Goal: Transaction & Acquisition: Purchase product/service

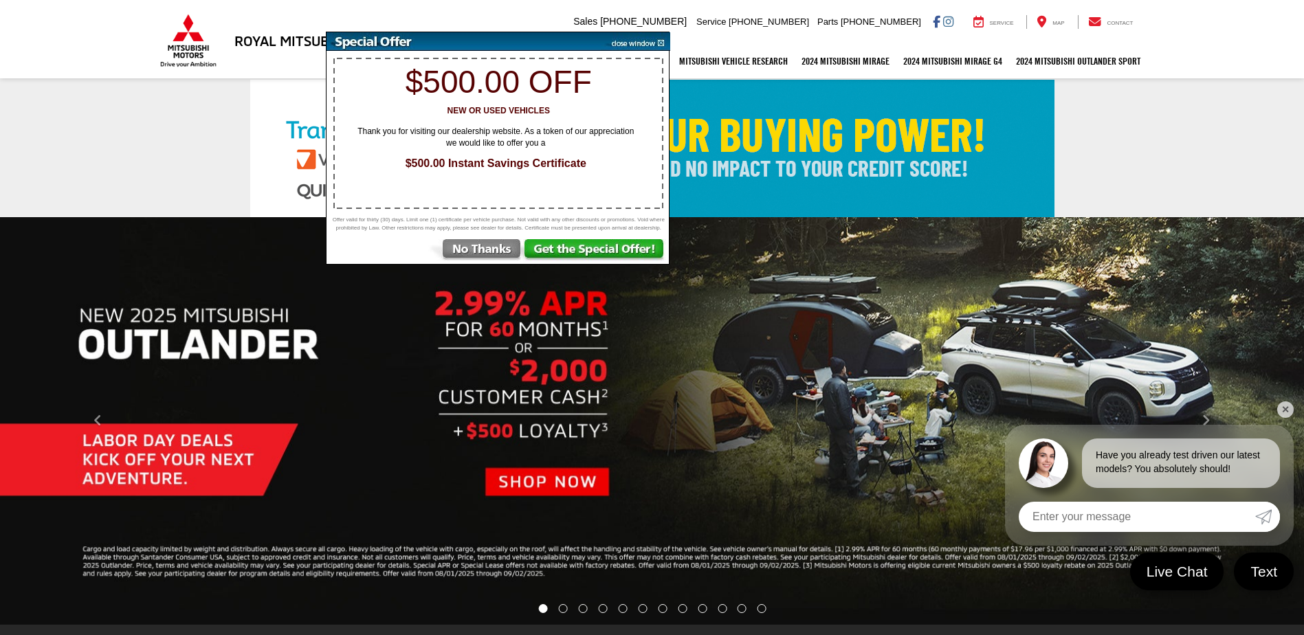
click at [501, 256] on img at bounding box center [476, 251] width 96 height 25
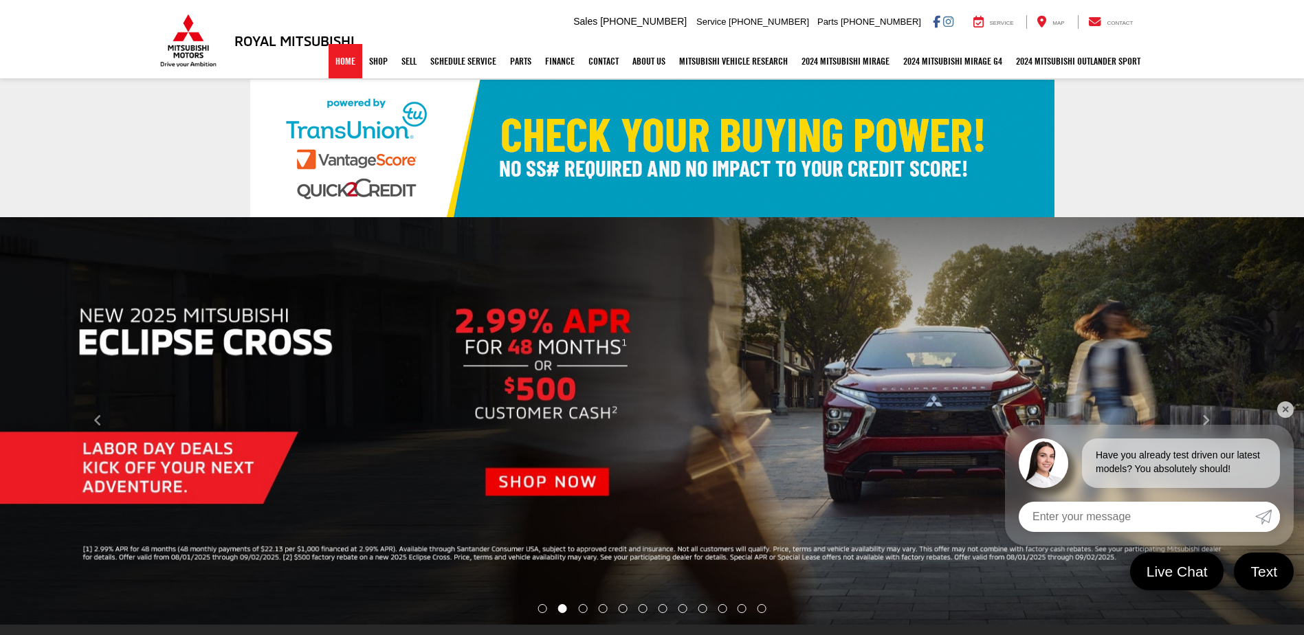
click at [338, 61] on link "Home" at bounding box center [346, 61] width 34 height 34
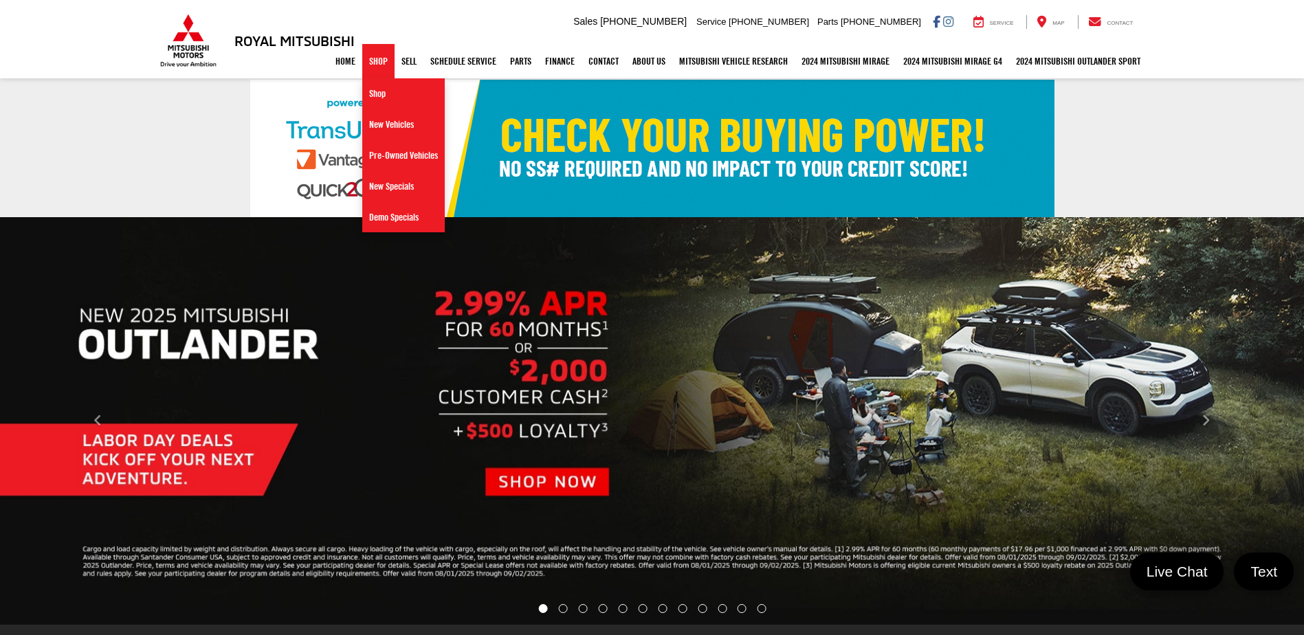
click at [364, 61] on link "Shop" at bounding box center [378, 61] width 32 height 34
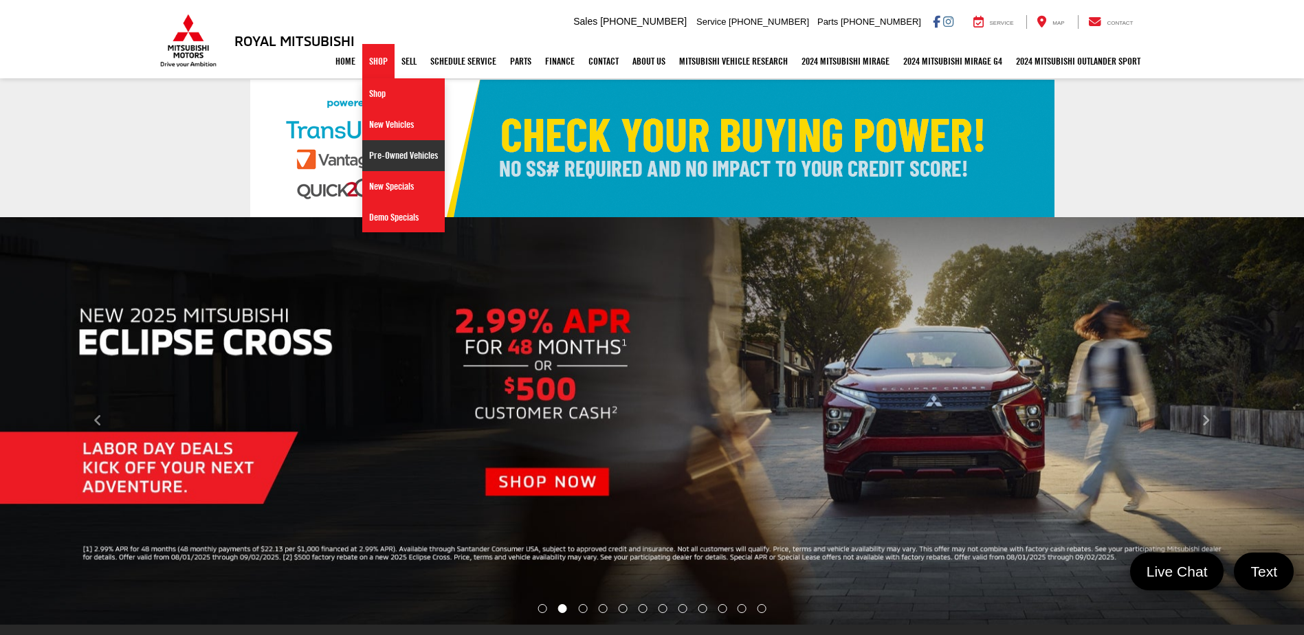
click at [376, 157] on link "Pre-Owned Vehicles" at bounding box center [403, 155] width 83 height 31
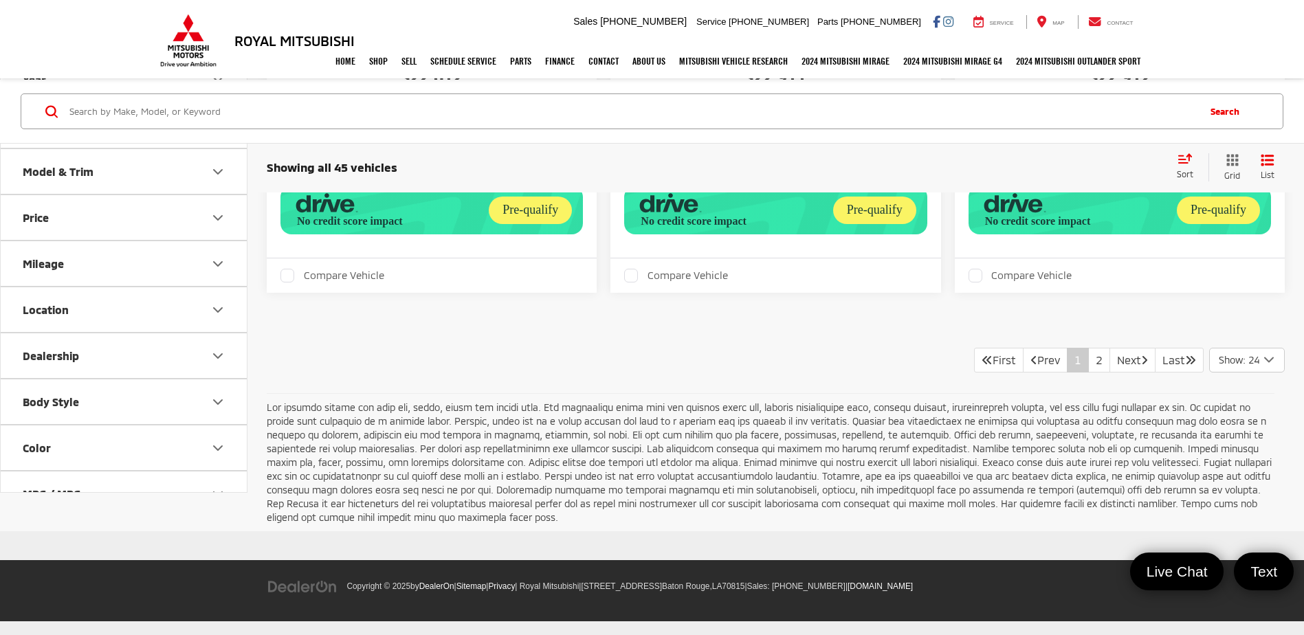
scroll to position [5773, 0]
click at [1088, 366] on link "2" at bounding box center [1099, 360] width 22 height 25
click at [1124, 373] on link "Next" at bounding box center [1133, 360] width 46 height 25
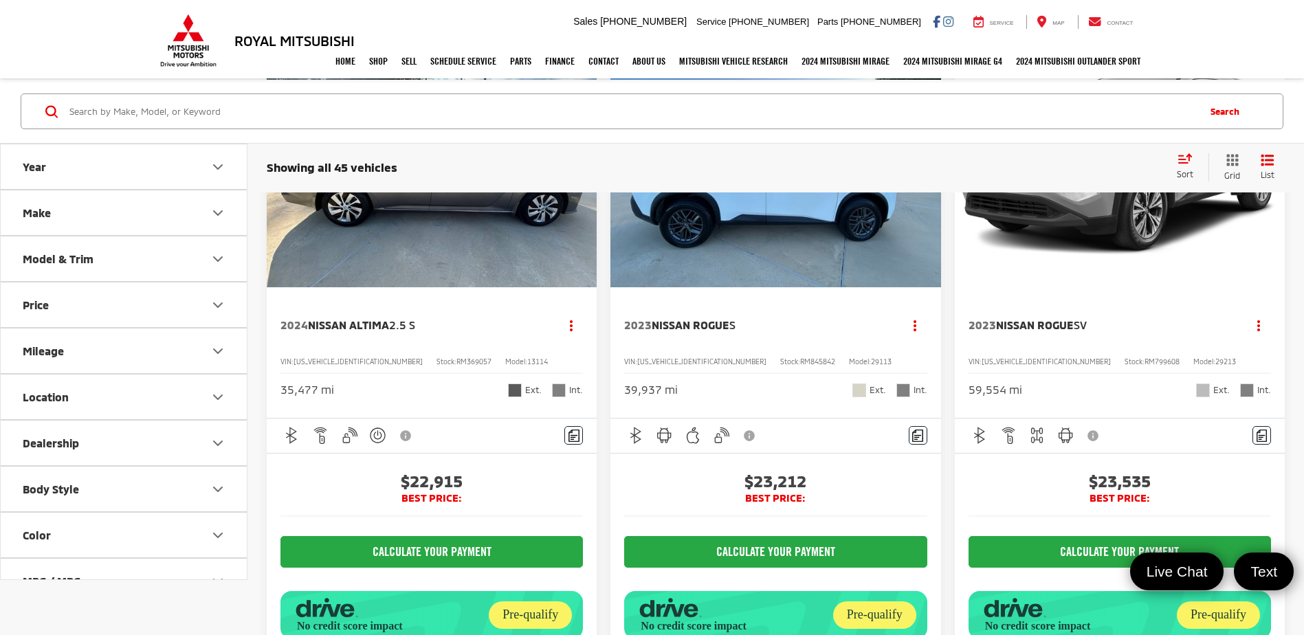
scroll to position [0, 0]
